Goal: Find contact information: Find contact information

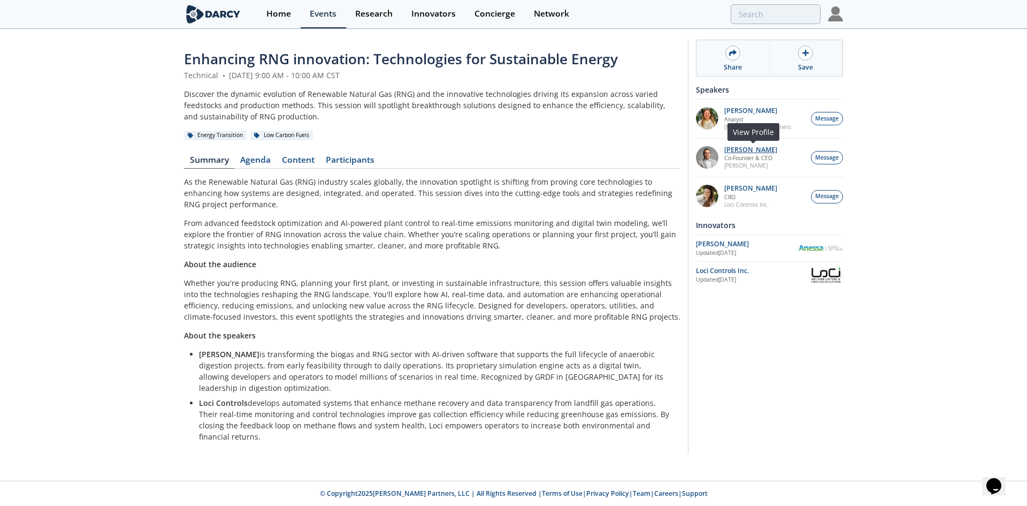
click at [758, 149] on p "[PERSON_NAME]" at bounding box center [750, 149] width 53 height 7
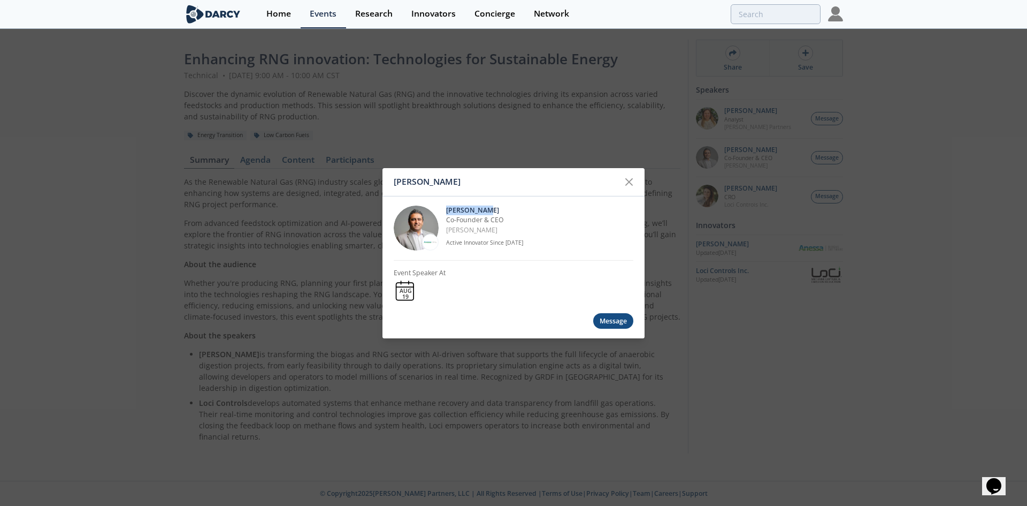
drag, startPoint x: 494, startPoint y: 208, endPoint x: 446, endPoint y: 207, distance: 48.2
click at [446, 207] on p "[PERSON_NAME]" at bounding box center [539, 210] width 187 height 10
copy p "[PERSON_NAME]"
drag, startPoint x: 485, startPoint y: 231, endPoint x: 448, endPoint y: 218, distance: 38.6
click at [448, 218] on div "[PERSON_NAME] Co-Founder & CEO [GEOGRAPHIC_DATA] Active Innovator Since [DATE]" at bounding box center [539, 227] width 187 height 45
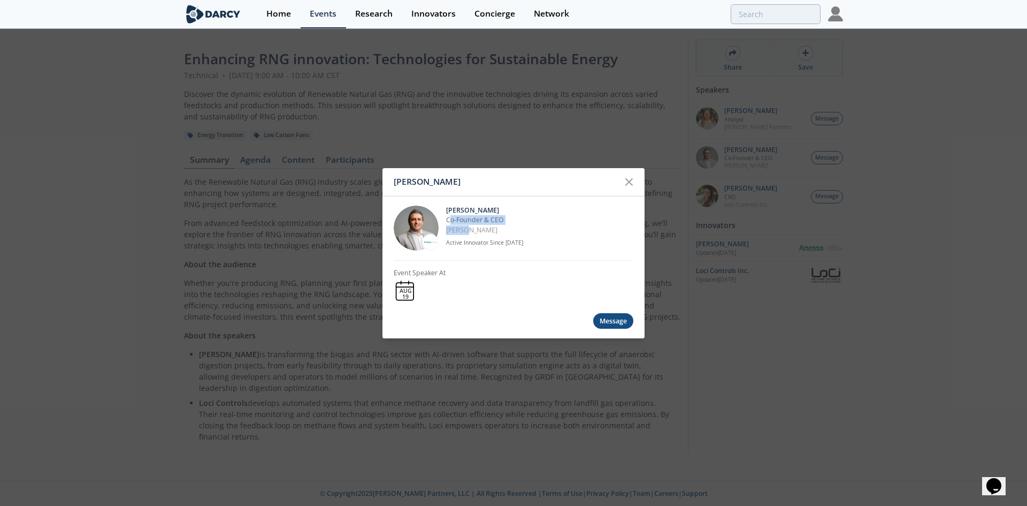
copy div "o-Founder & CEO [PERSON_NAME]"
click at [680, 143] on div "[PERSON_NAME] [PERSON_NAME] Co-Founder & CEO [GEOGRAPHIC_DATA] Active Innovator…" at bounding box center [513, 253] width 1027 height 506
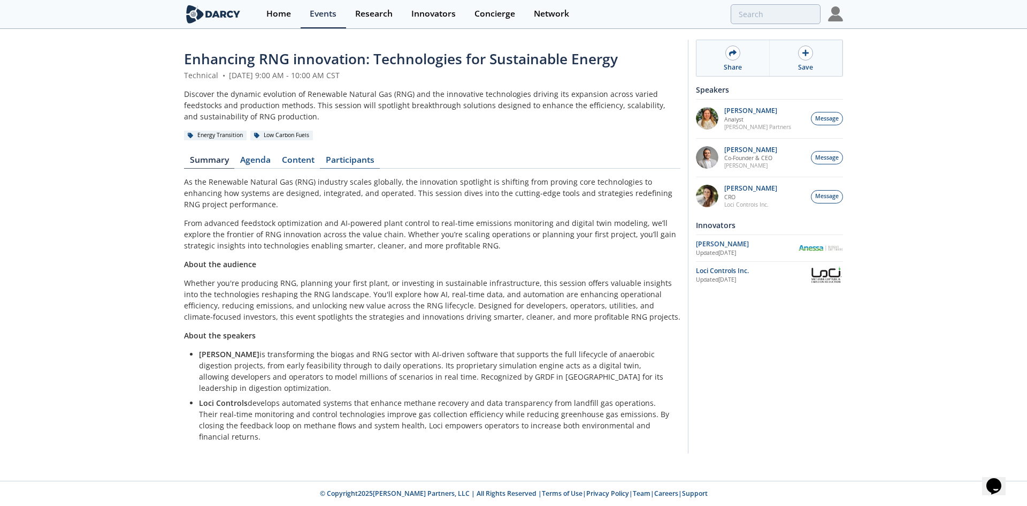
click at [366, 157] on link "Participants" at bounding box center [350, 162] width 60 height 13
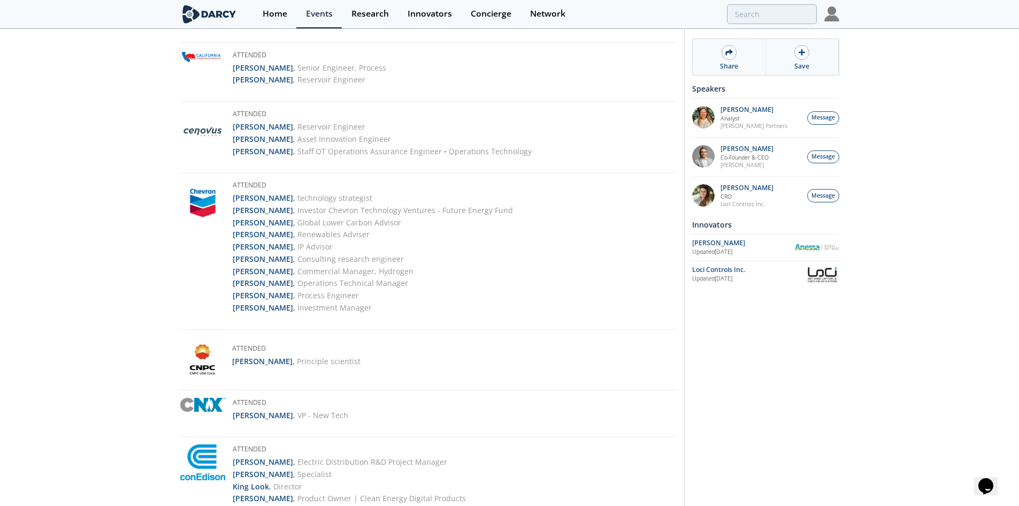
scroll to position [161, 0]
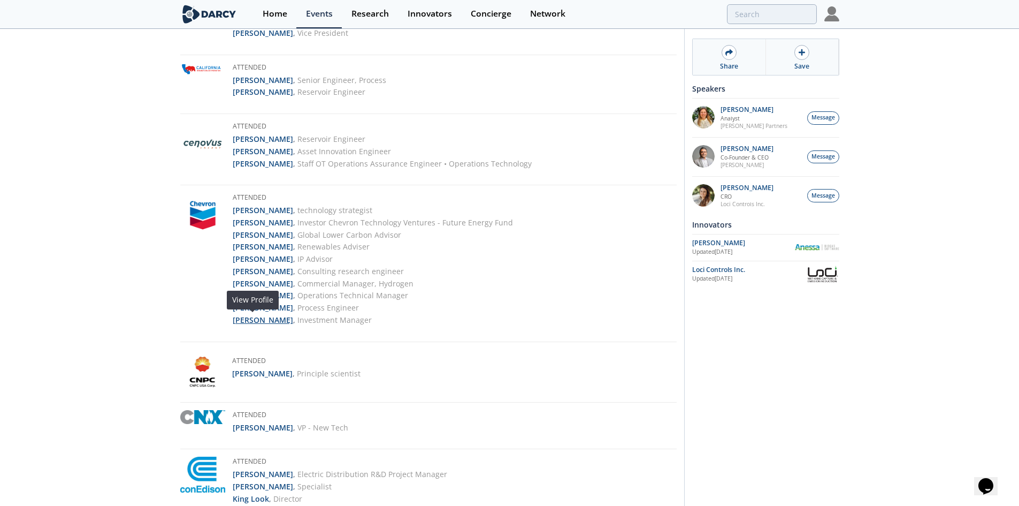
click at [249, 320] on strong "[PERSON_NAME]" at bounding box center [263, 320] width 60 height 10
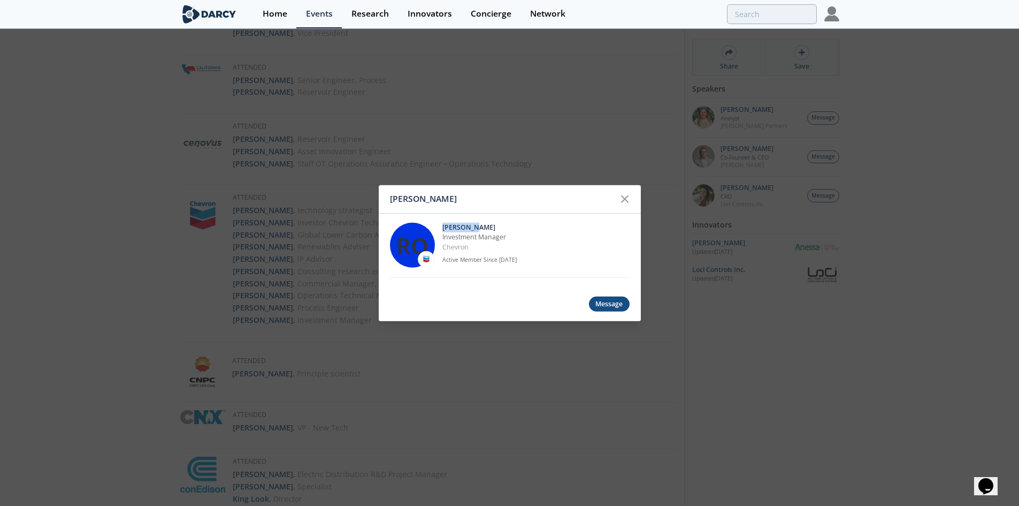
drag, startPoint x: 492, startPoint y: 224, endPoint x: 442, endPoint y: 230, distance: 50.2
click at [442, 230] on p "[PERSON_NAME]" at bounding box center [535, 228] width 187 height 10
copy p "[PERSON_NAME]"
drag, startPoint x: 494, startPoint y: 249, endPoint x: 441, endPoint y: 235, distance: 54.6
click at [441, 235] on div "RO [PERSON_NAME] Investment Manager Chevron Active Member Since [DATE]" at bounding box center [510, 245] width 240 height 64
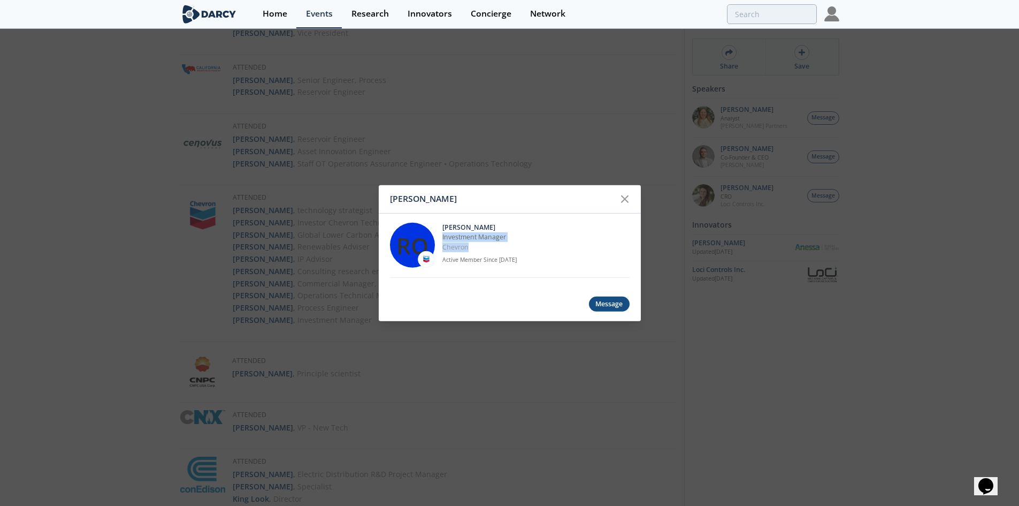
copy div "Investment Manager Chevron"
